Goal: Information Seeking & Learning: Find specific fact

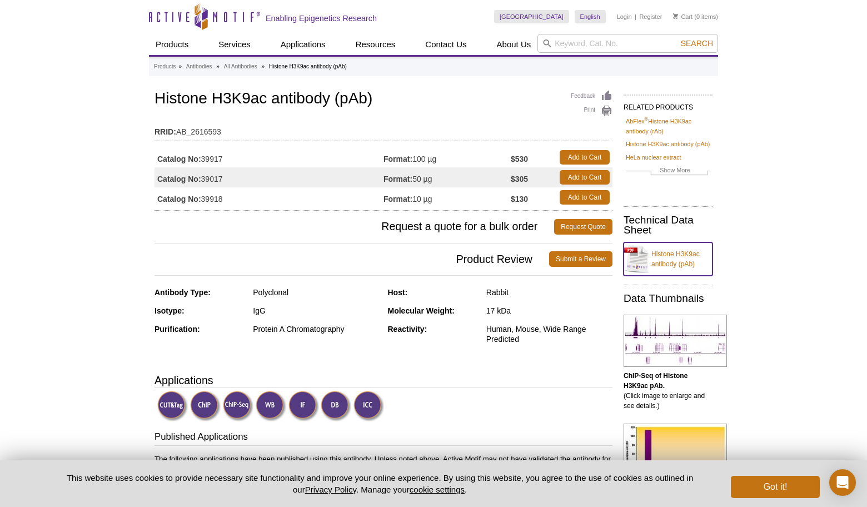
click at [680, 259] on link "Histone H3K9ac antibody (pAb)" at bounding box center [668, 258] width 89 height 33
drag, startPoint x: 157, startPoint y: 99, endPoint x: 164, endPoint y: 99, distance: 7.2
click at [164, 99] on h1 "Histone H3K9ac antibody (pAb)" at bounding box center [384, 99] width 458 height 19
click at [349, 121] on td "RRID: AB_2616593" at bounding box center [384, 129] width 458 height 18
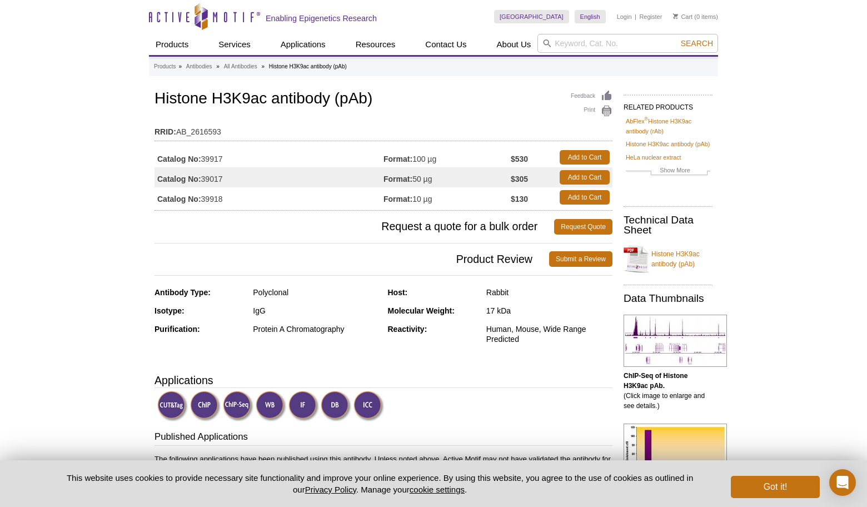
drag, startPoint x: 203, startPoint y: 200, endPoint x: 226, endPoint y: 198, distance: 23.4
click at [226, 198] on td "Catalog No: 39918" at bounding box center [269, 197] width 229 height 20
copy td "39918"
click at [259, 102] on h1 "Histone H3K9ac antibody (pAb)" at bounding box center [384, 99] width 458 height 19
drag, startPoint x: 211, startPoint y: 197, endPoint x: 230, endPoint y: 198, distance: 18.9
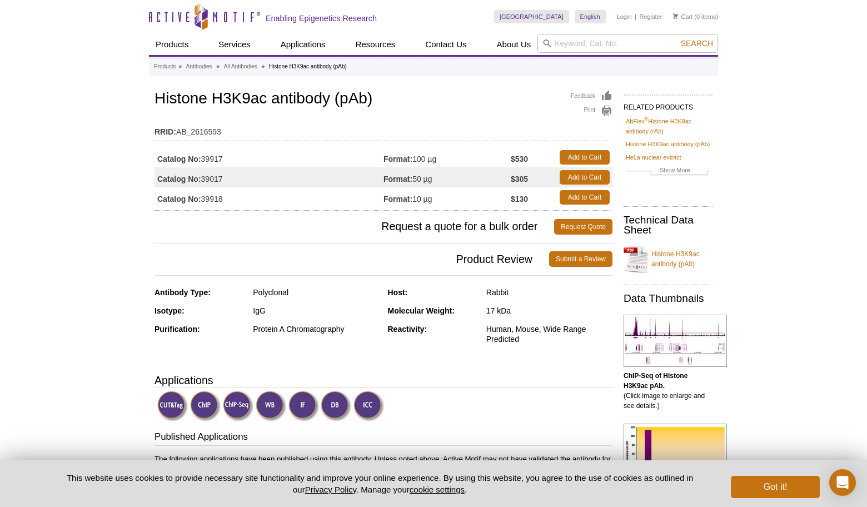
click at [230, 198] on td "Catalog No: 39918" at bounding box center [269, 197] width 229 height 20
copy td "39918"
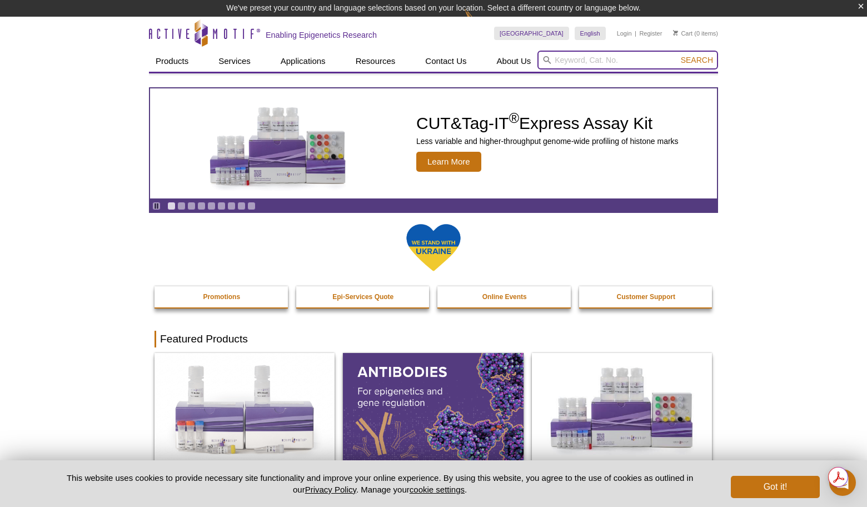
click at [573, 59] on input "search" at bounding box center [628, 60] width 181 height 19
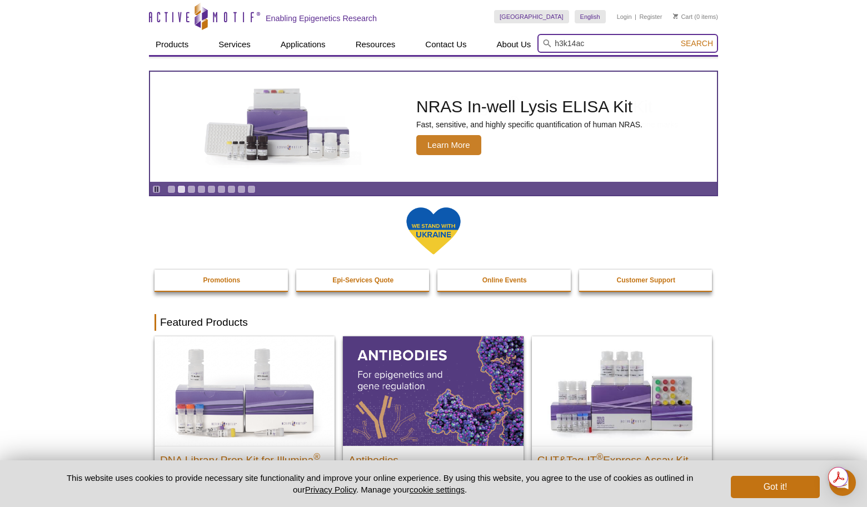
type input "h3k14ac"
click at [678, 38] on button "Search" at bounding box center [697, 43] width 39 height 10
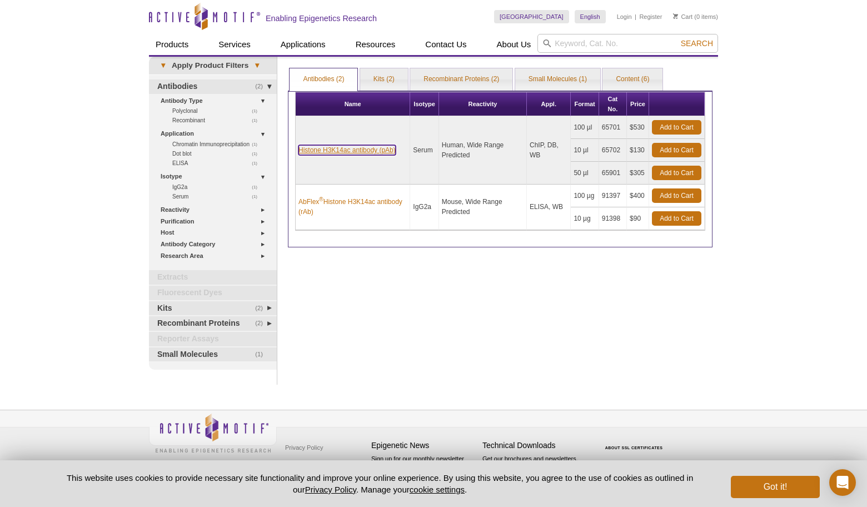
click at [353, 152] on link "Histone H3K14ac antibody (pAb)" at bounding box center [347, 150] width 97 height 10
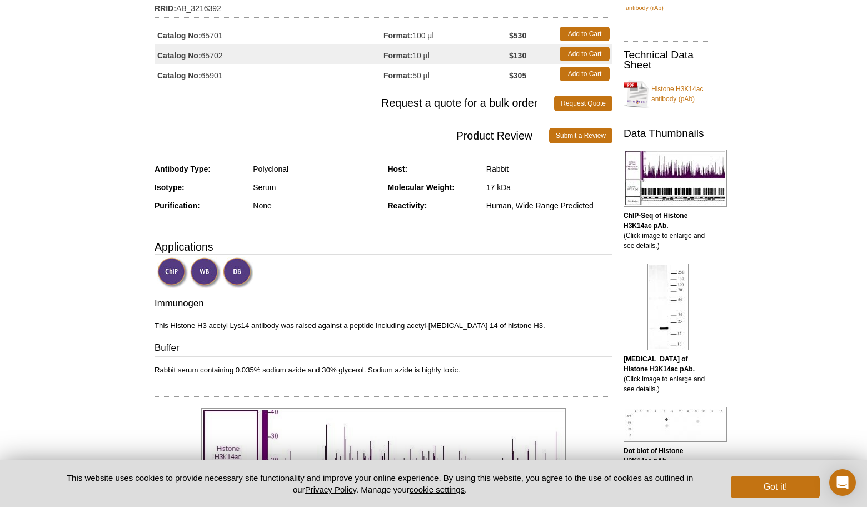
scroll to position [126, 0]
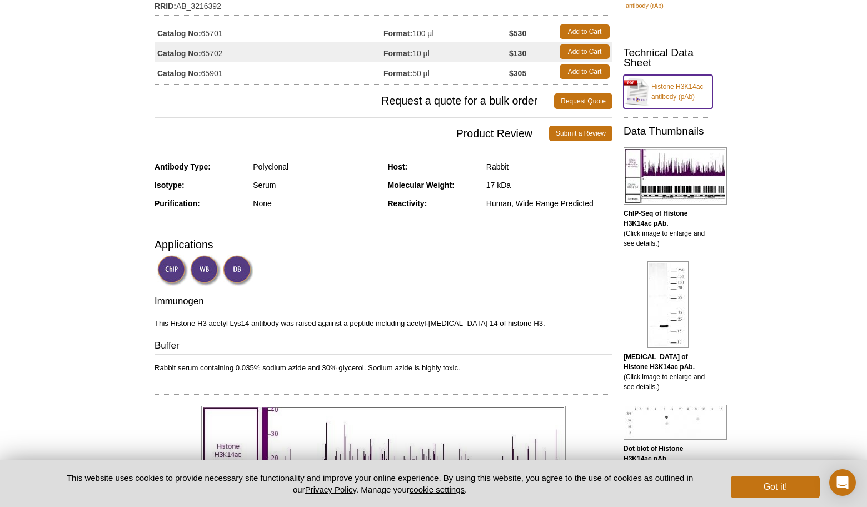
click at [674, 92] on link "Histone H3K14ac antibody (pAb)" at bounding box center [668, 91] width 89 height 33
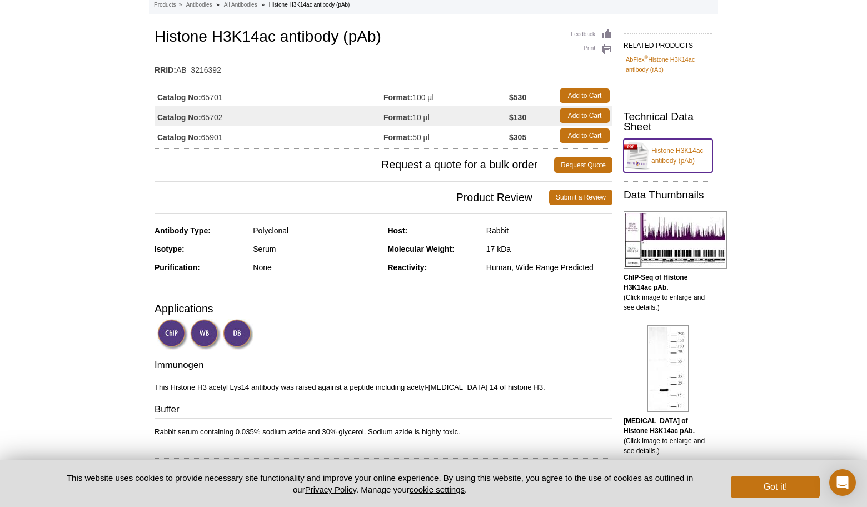
scroll to position [0, 0]
